Goal: Information Seeking & Learning: Learn about a topic

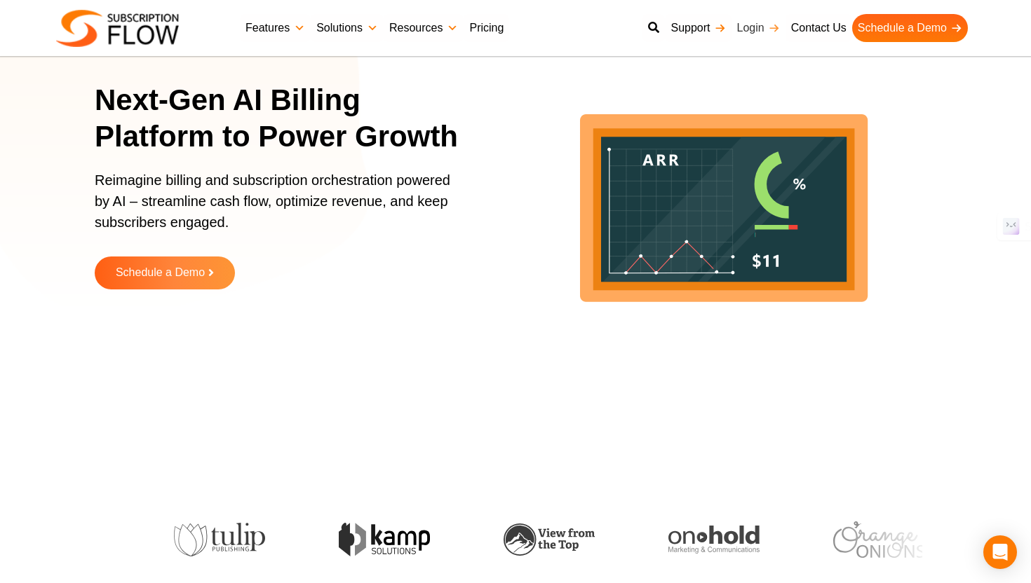
click at [754, 32] on link "Login" at bounding box center [758, 28] width 54 height 28
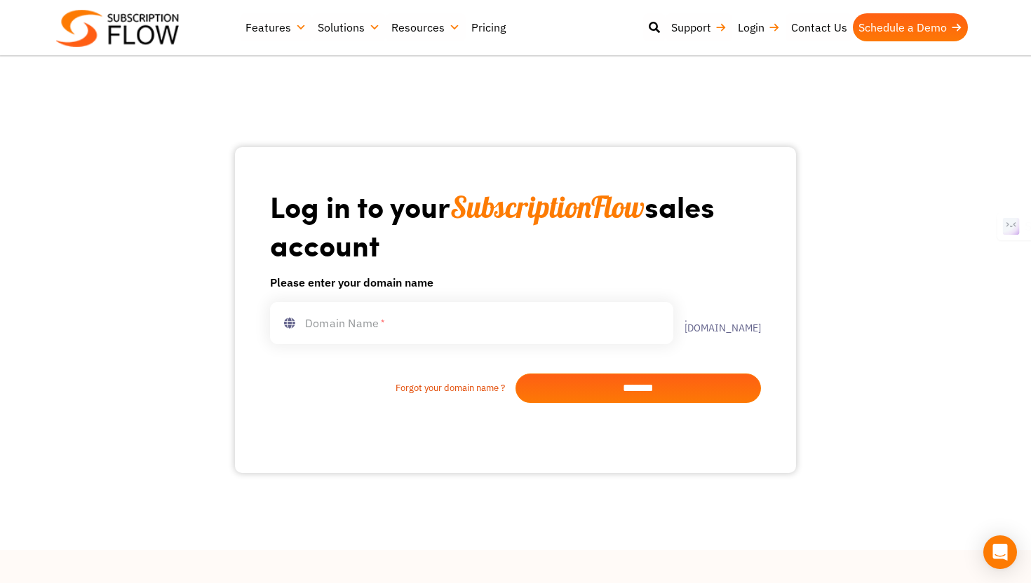
click at [484, 25] on link "Pricing" at bounding box center [489, 27] width 46 height 28
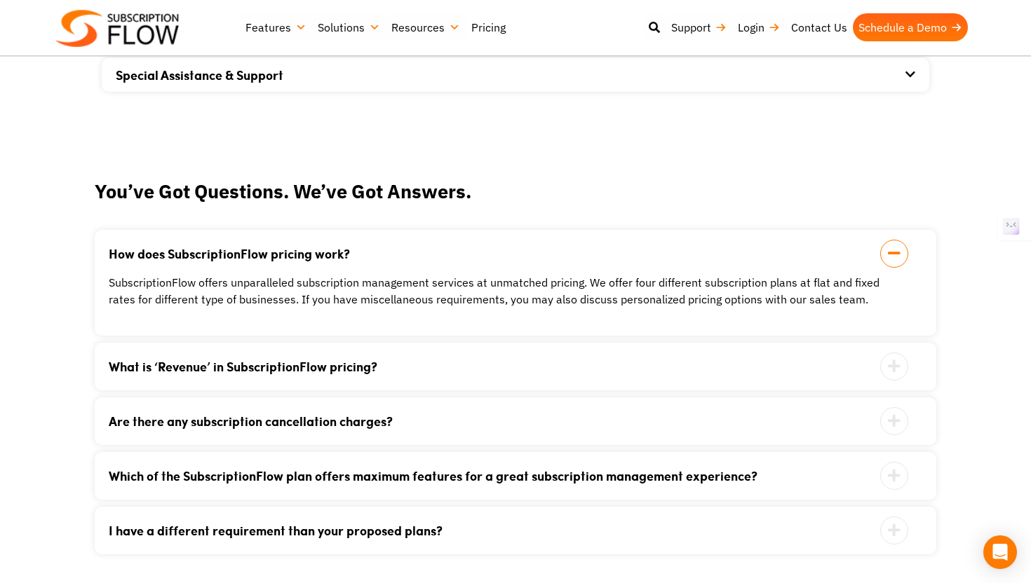
scroll to position [1343, 0]
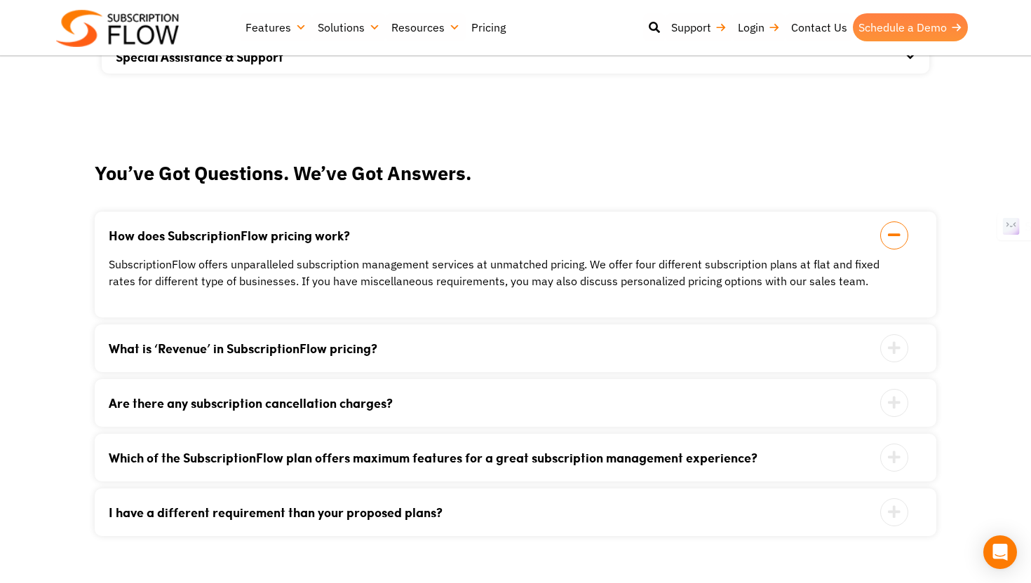
click at [886, 27] on link "Schedule a Demo" at bounding box center [910, 27] width 115 height 28
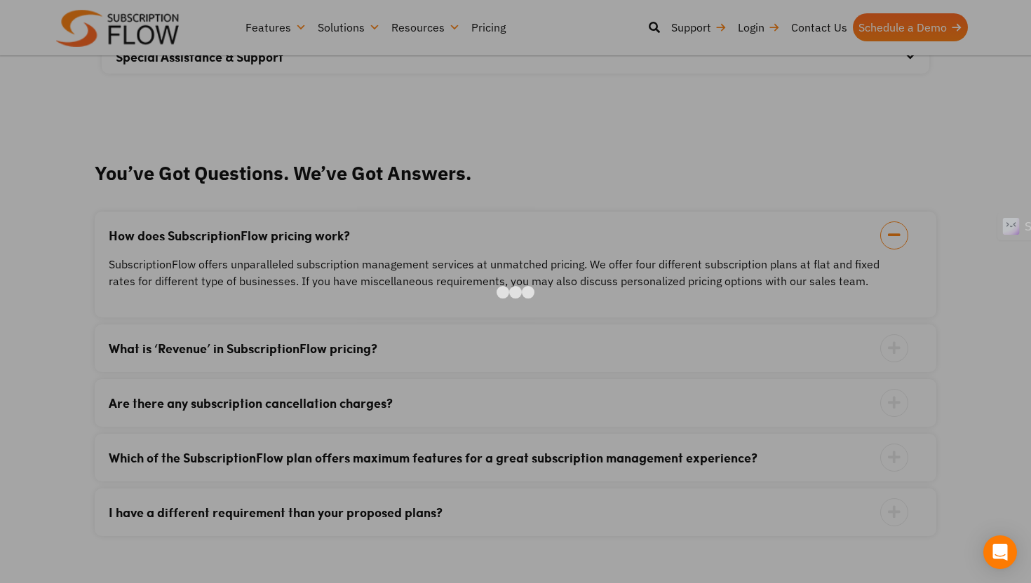
click at [923, 149] on div at bounding box center [515, 291] width 1031 height 583
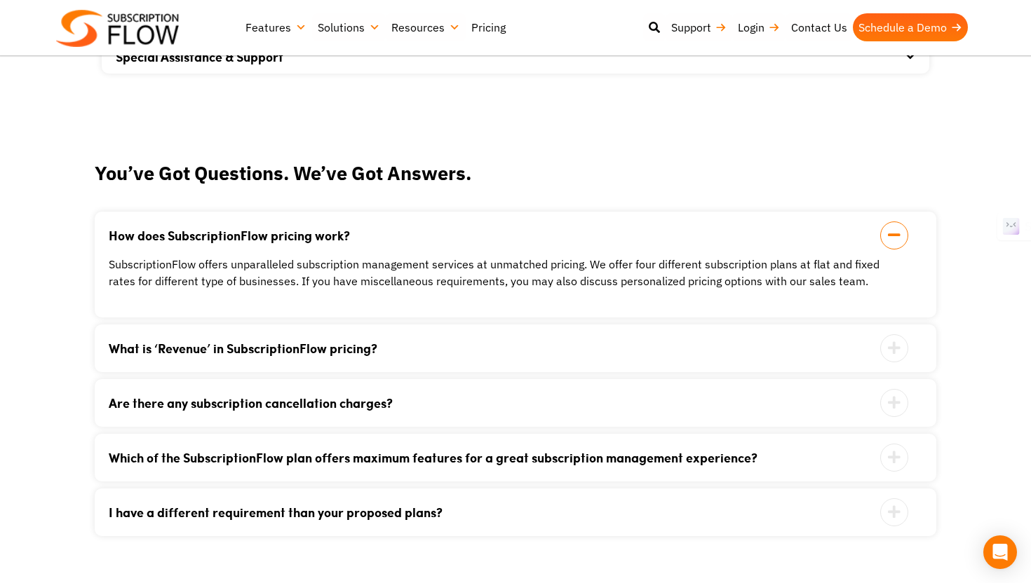
click at [289, 26] on link "Features" at bounding box center [276, 27] width 72 height 28
